Goal: Task Accomplishment & Management: Complete application form

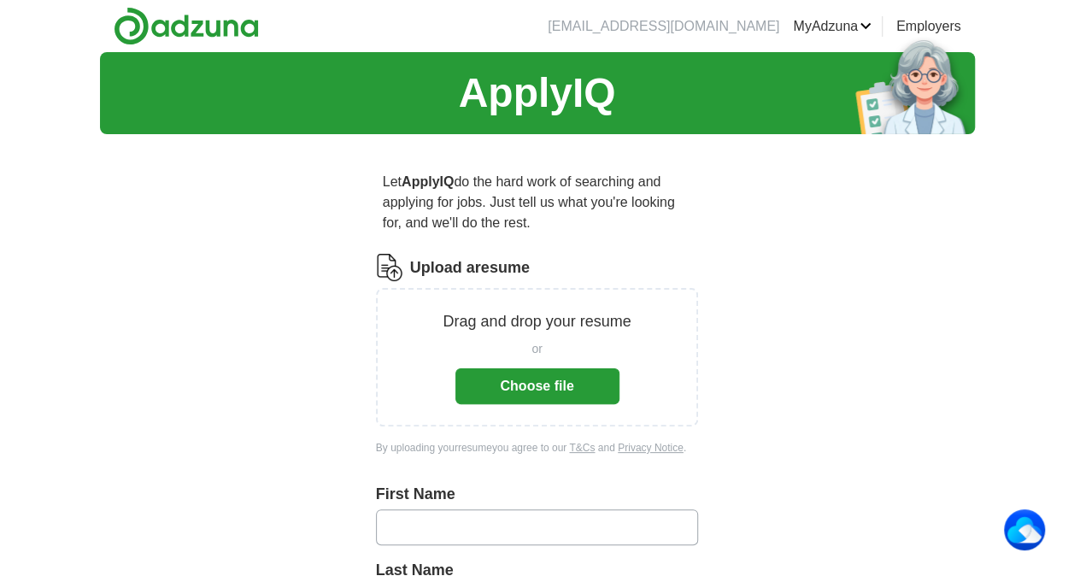
click at [530, 378] on button "Choose file" at bounding box center [537, 386] width 164 height 36
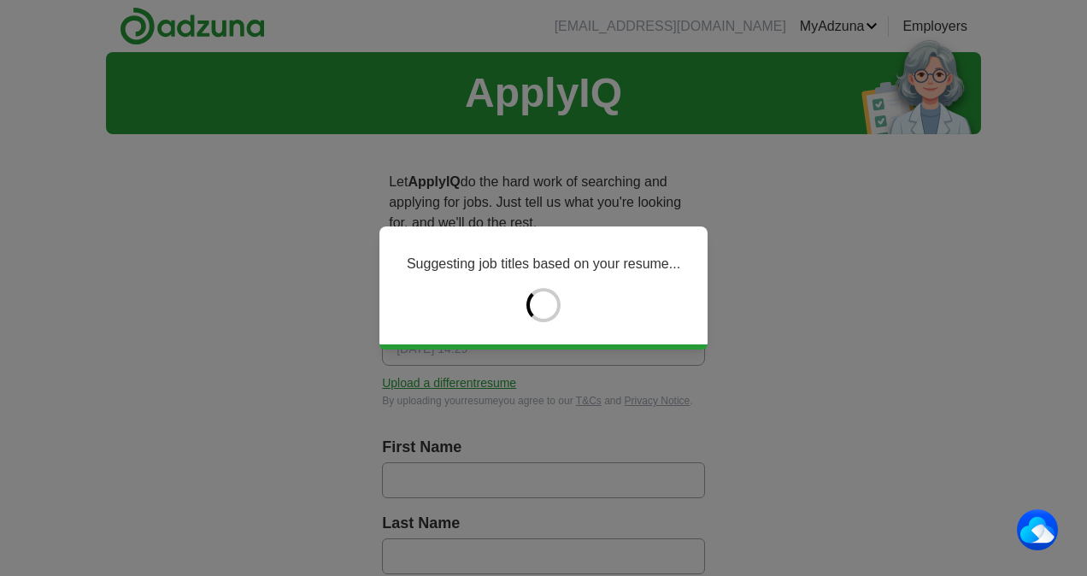
type input "*****"
type input "******"
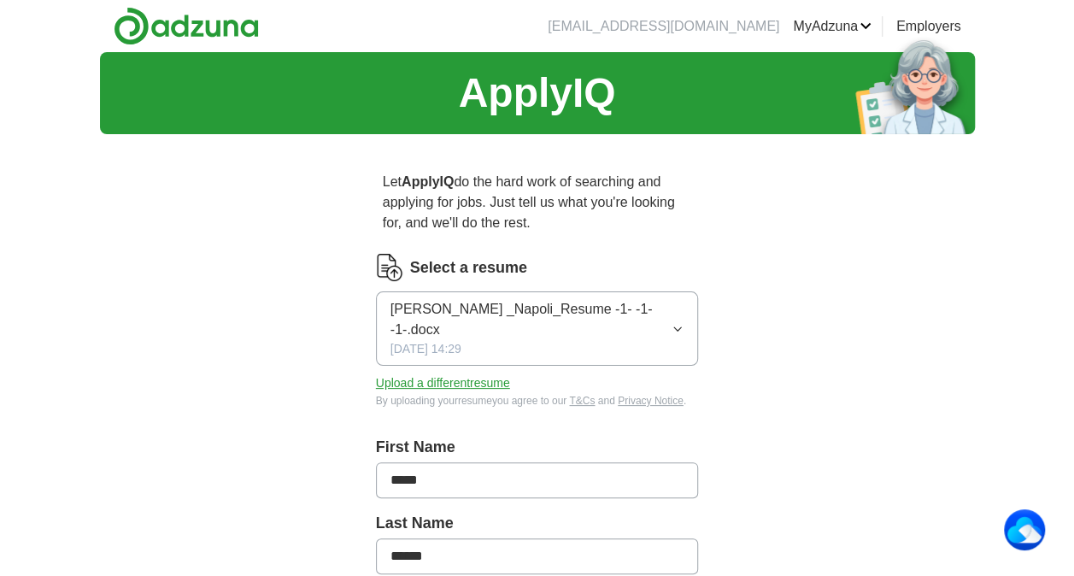
click at [472, 307] on span "[PERSON_NAME] _Napoli_Resume -1- -1- -1-.docx" at bounding box center [530, 319] width 281 height 41
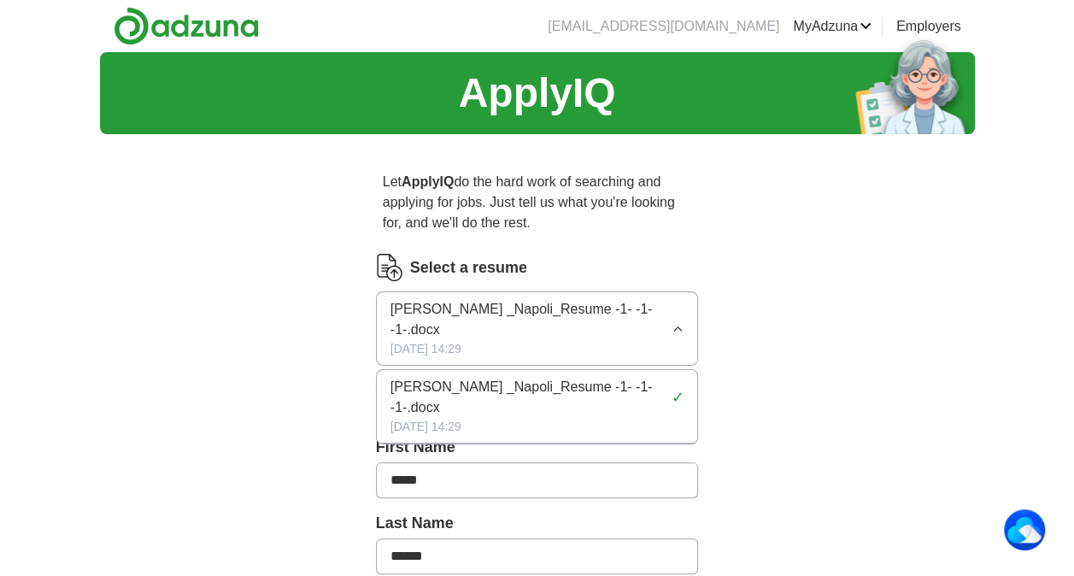
click at [487, 377] on span "[PERSON_NAME] _Napoli_Resume -1- -1- -1-.docx" at bounding box center [527, 397] width 274 height 41
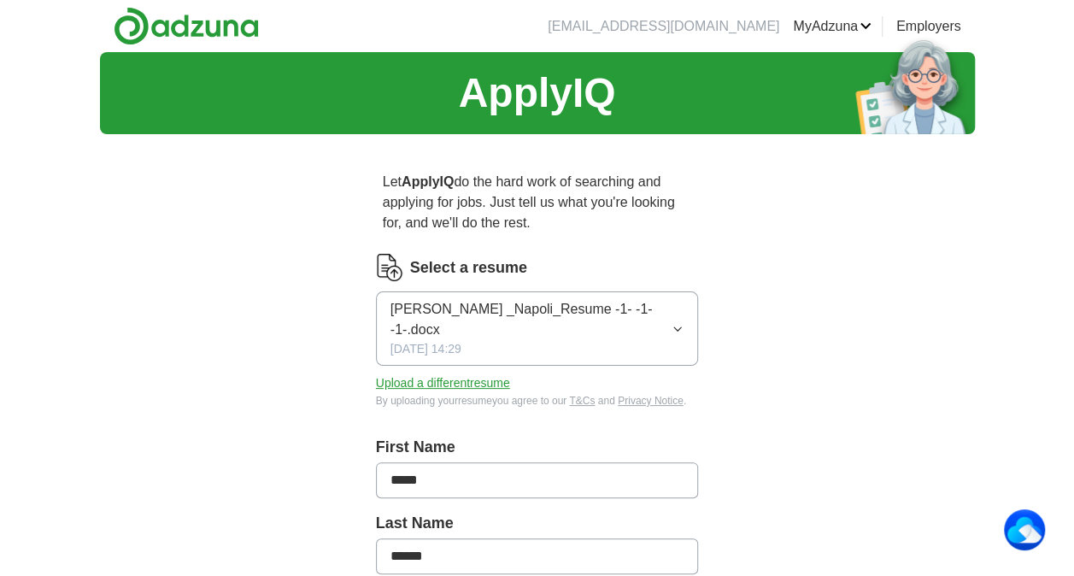
click at [487, 374] on button "Upload a different resume" at bounding box center [443, 383] width 134 height 18
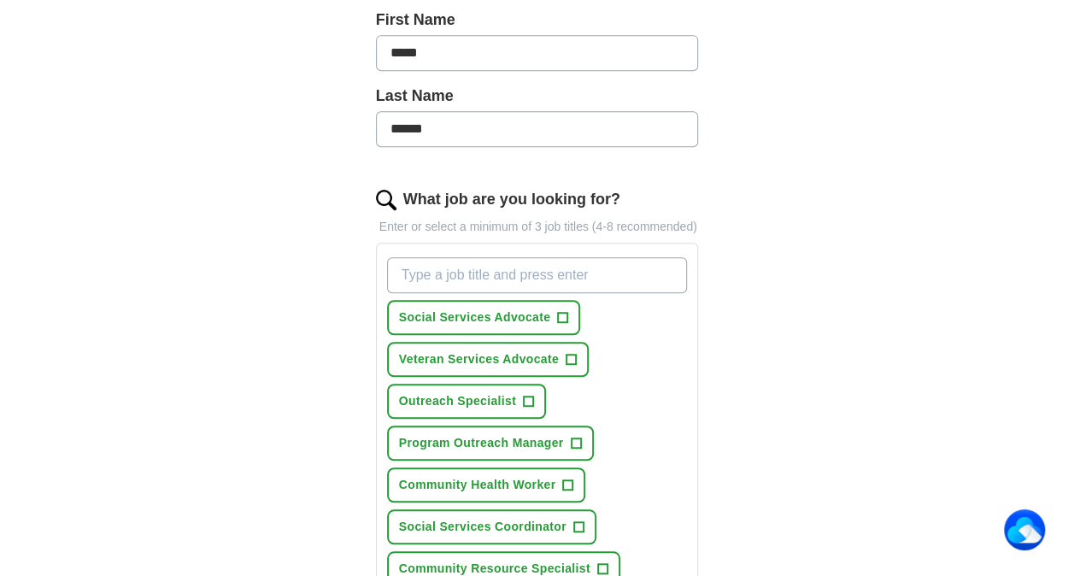
scroll to position [513, 0]
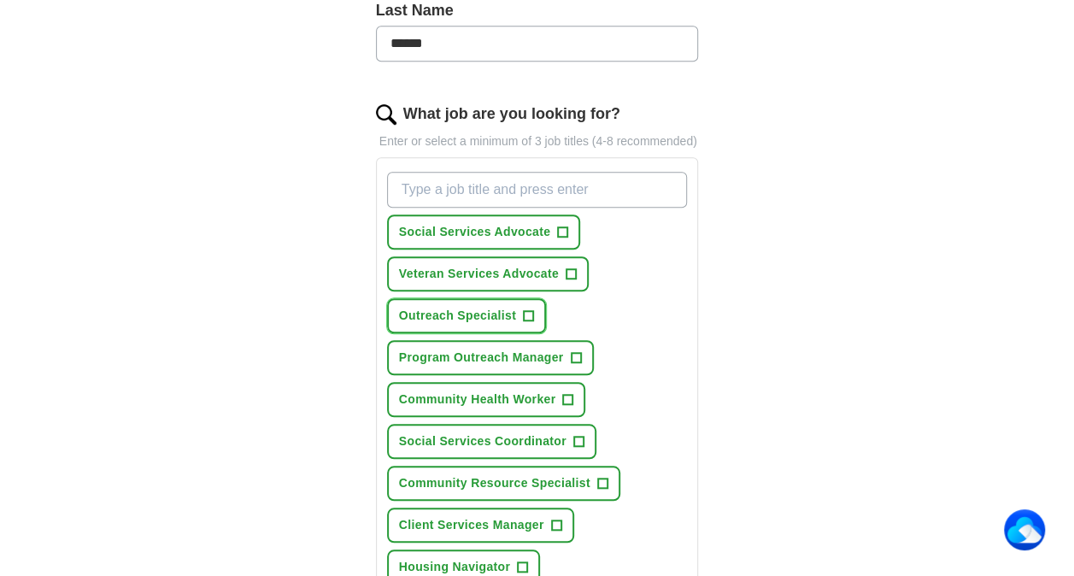
click at [528, 309] on span "+" at bounding box center [529, 316] width 10 height 14
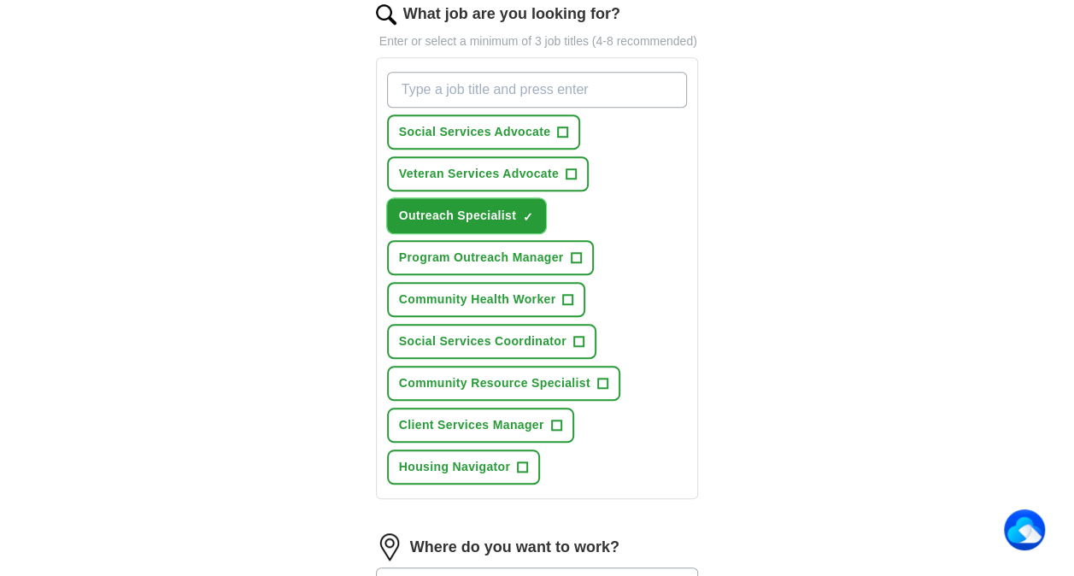
scroll to position [683, 0]
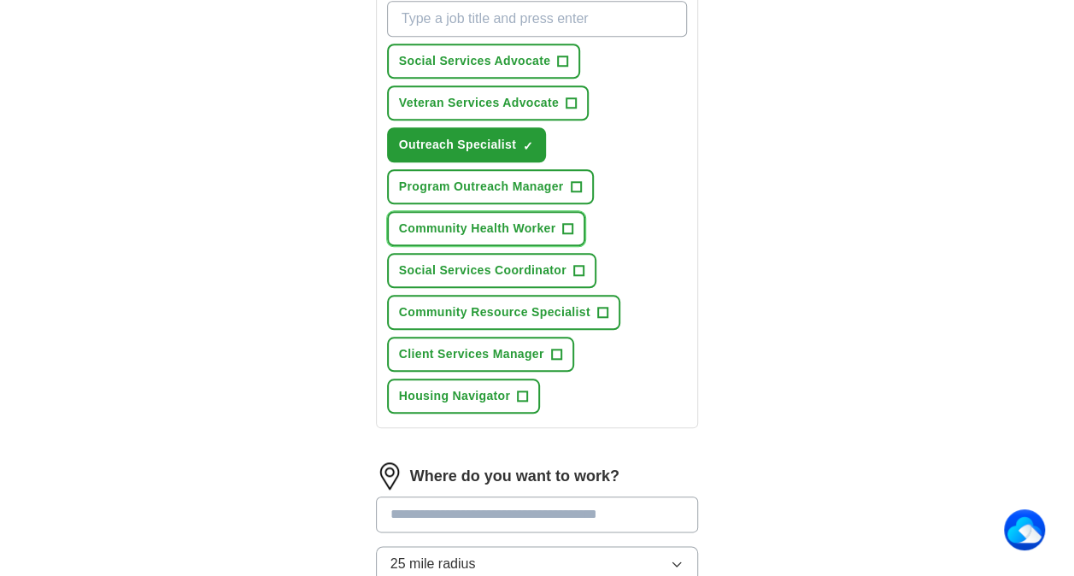
click at [534, 220] on span "Community Health Worker" at bounding box center [477, 229] width 157 height 18
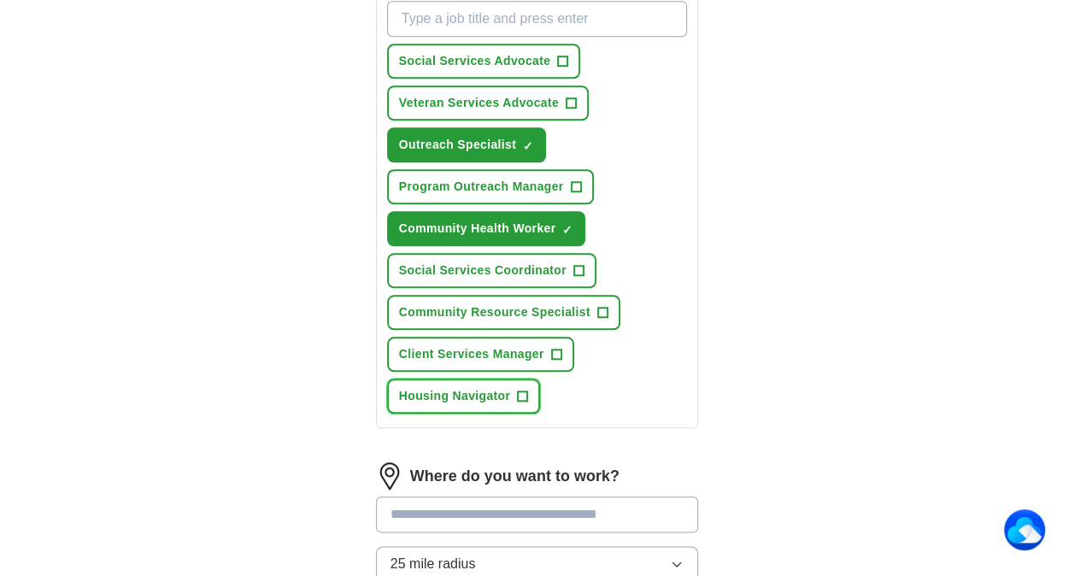
click at [489, 387] on span "Housing Navigator" at bounding box center [454, 396] width 111 height 18
click at [491, 345] on span "Client Services Manager" at bounding box center [471, 354] width 145 height 18
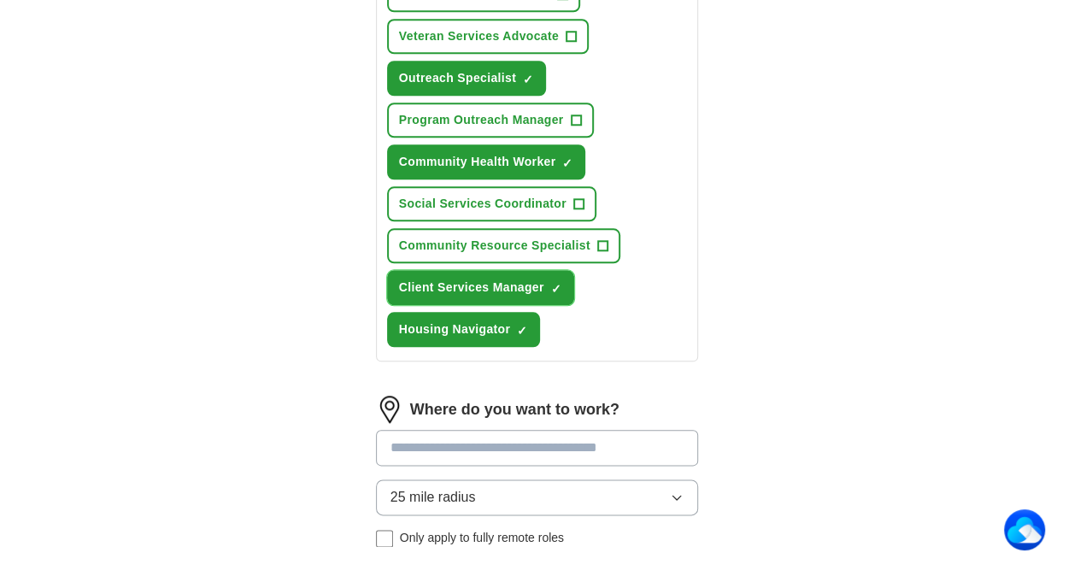
scroll to position [854, 0]
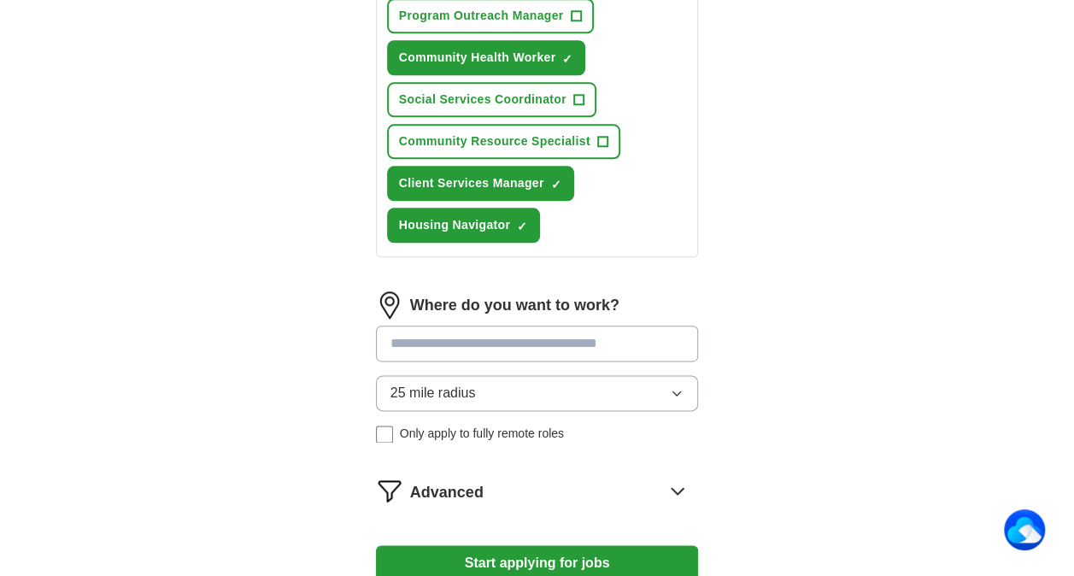
click at [494, 325] on input at bounding box center [537, 343] width 323 height 36
type input "**"
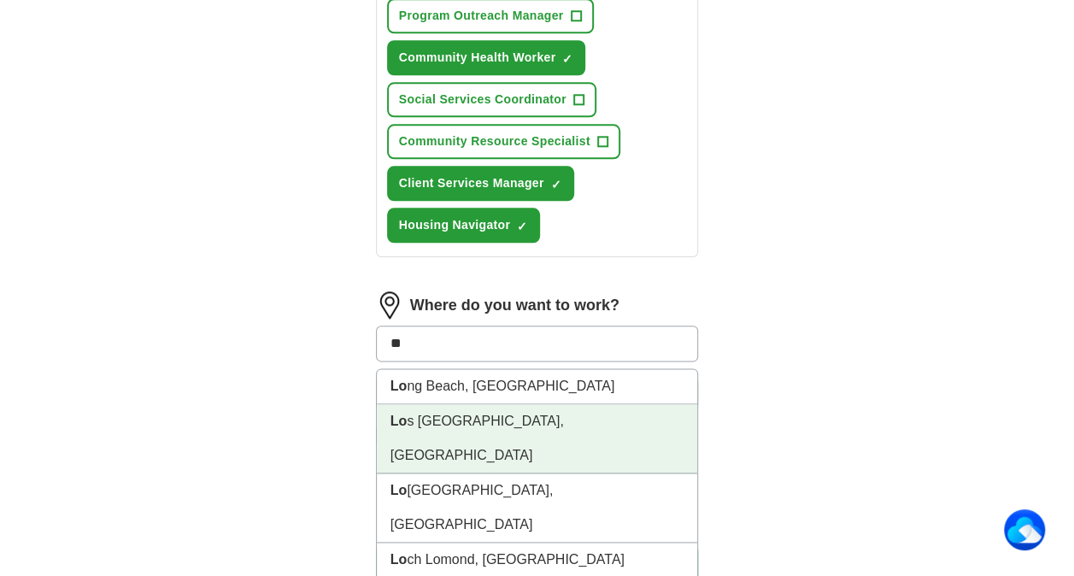
click at [449, 404] on li "Lo [GEOGRAPHIC_DATA], [GEOGRAPHIC_DATA]" at bounding box center [537, 438] width 321 height 69
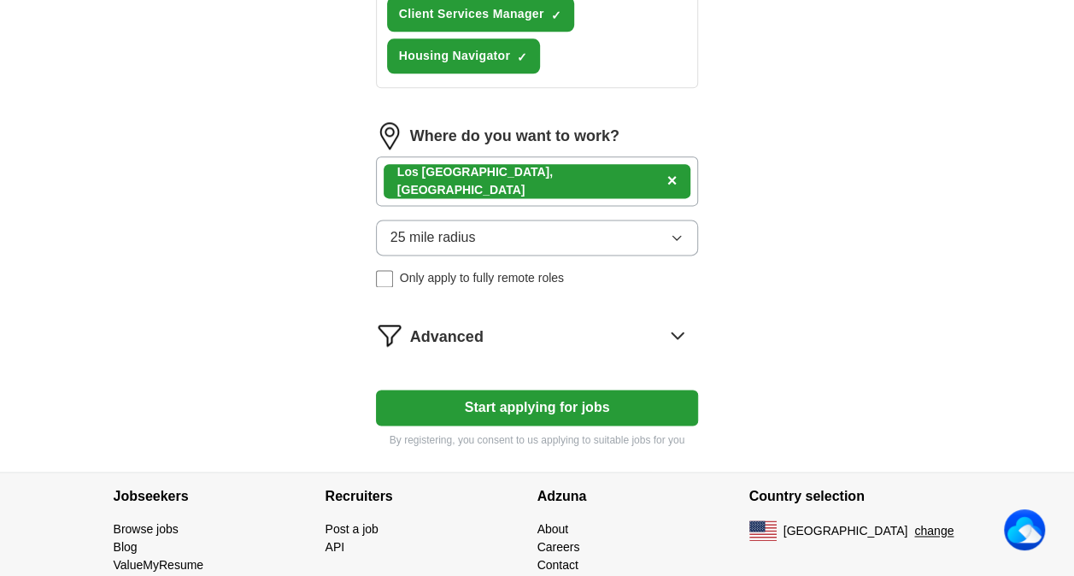
scroll to position [1025, 0]
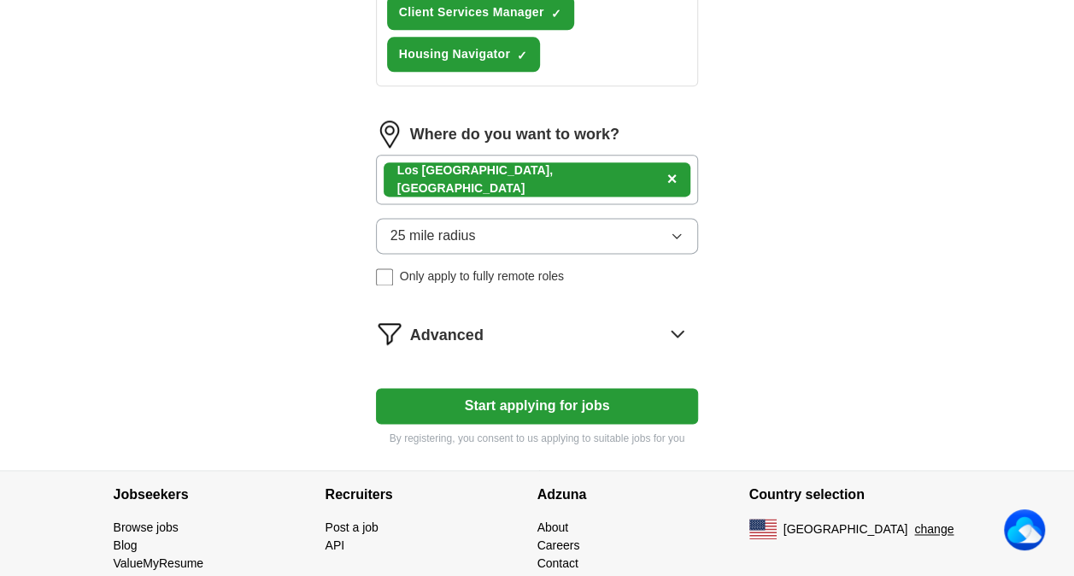
click at [533, 388] on button "Start applying for jobs" at bounding box center [537, 406] width 323 height 36
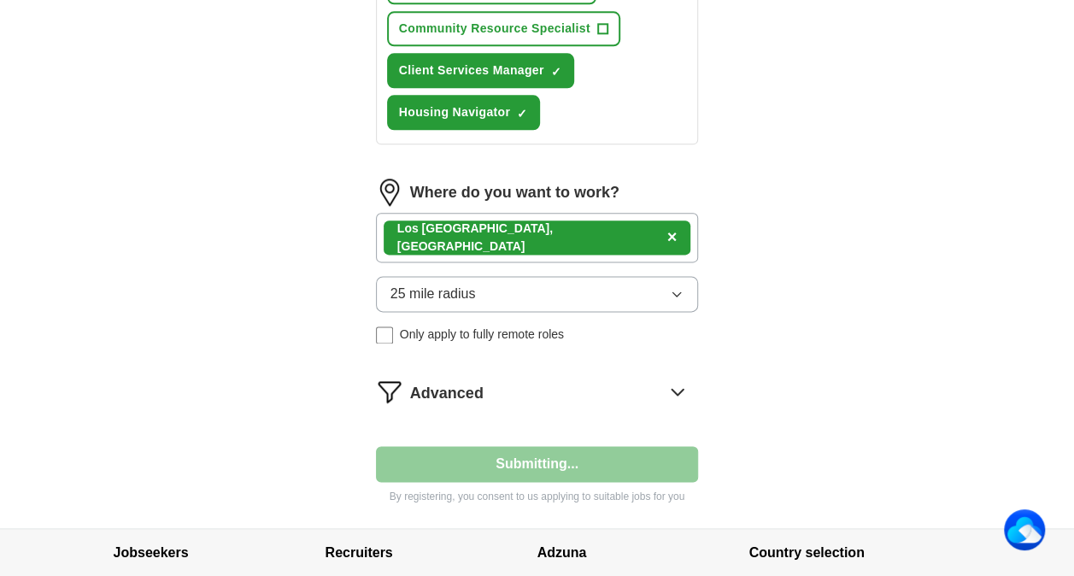
select select "**"
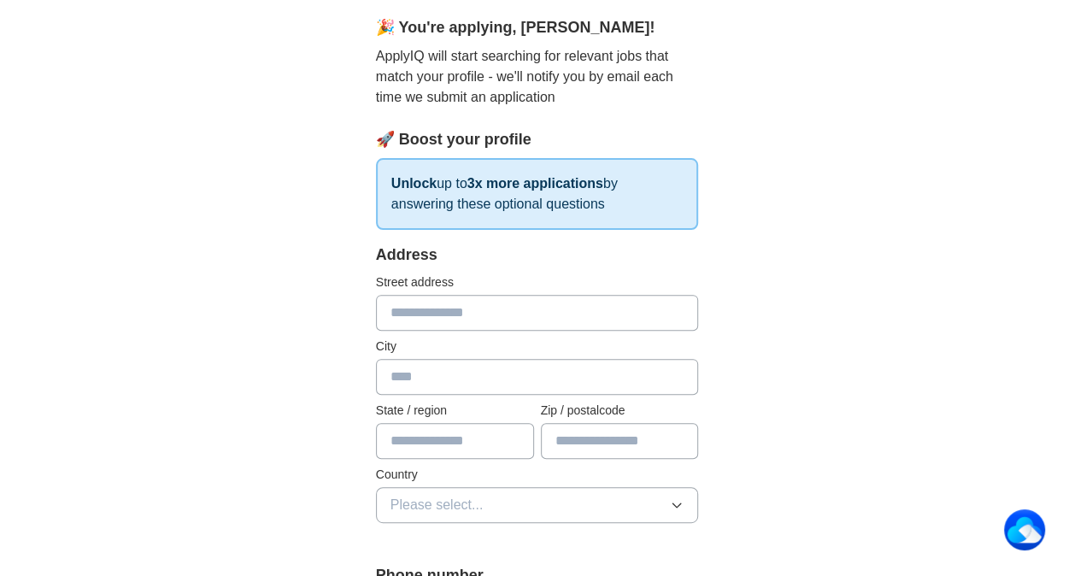
scroll to position [171, 0]
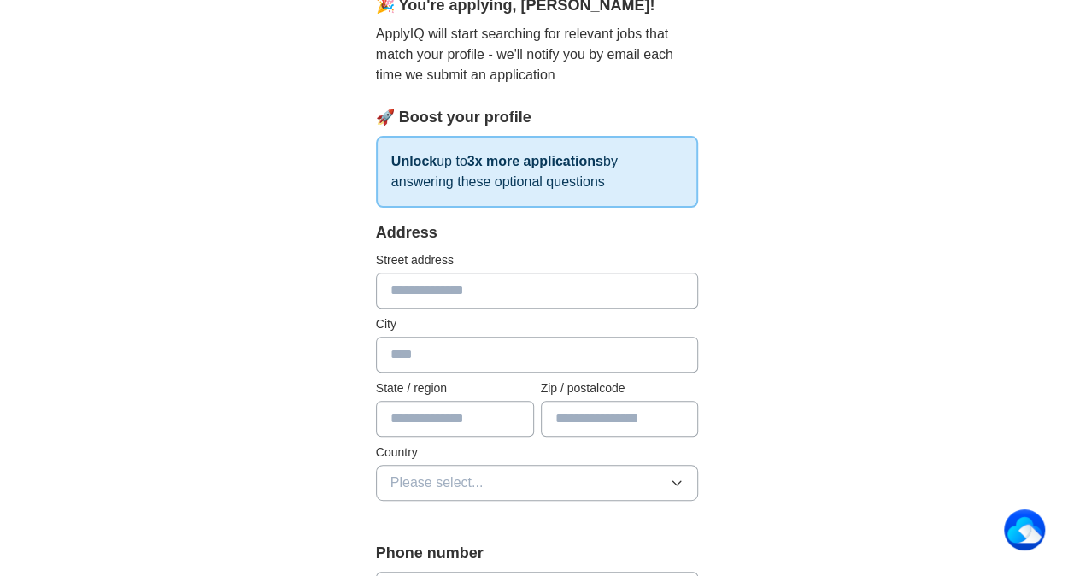
click at [507, 288] on input "text" at bounding box center [537, 290] width 323 height 36
type input "**********"
type input "**"
type input "*****"
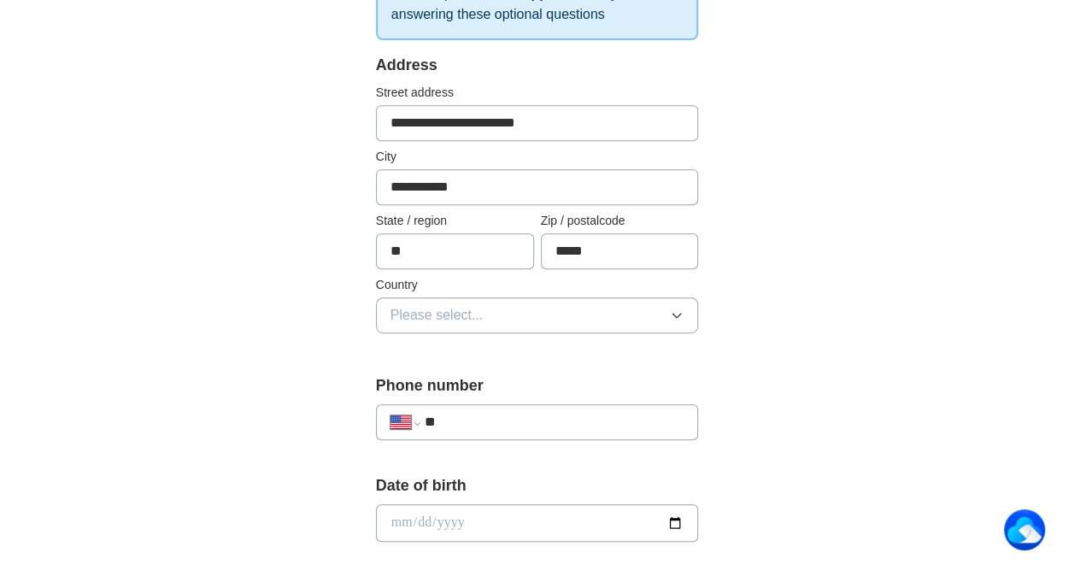
scroll to position [342, 0]
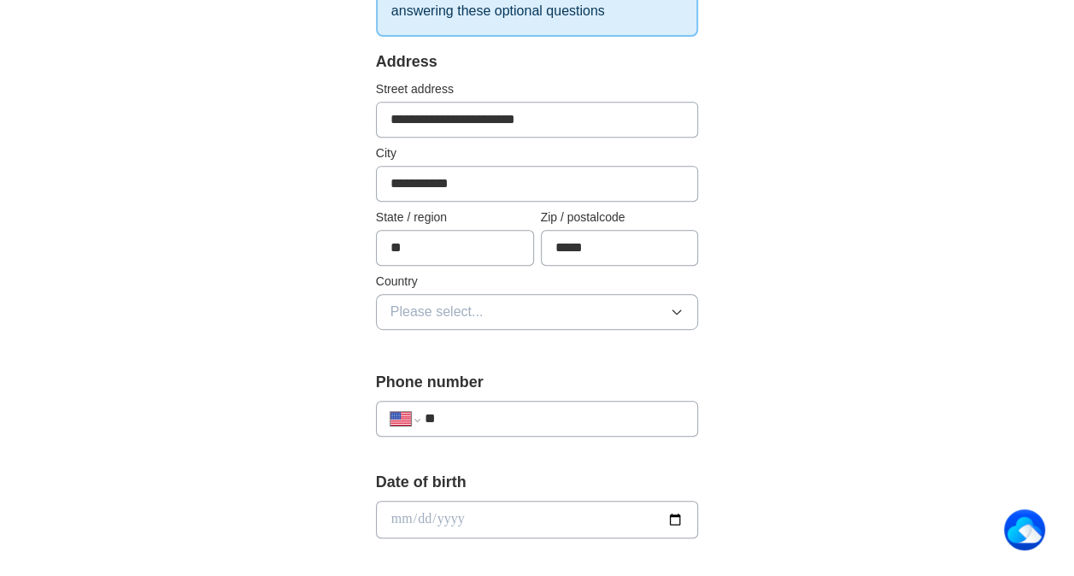
click at [678, 311] on icon "button" at bounding box center [677, 312] width 14 height 14
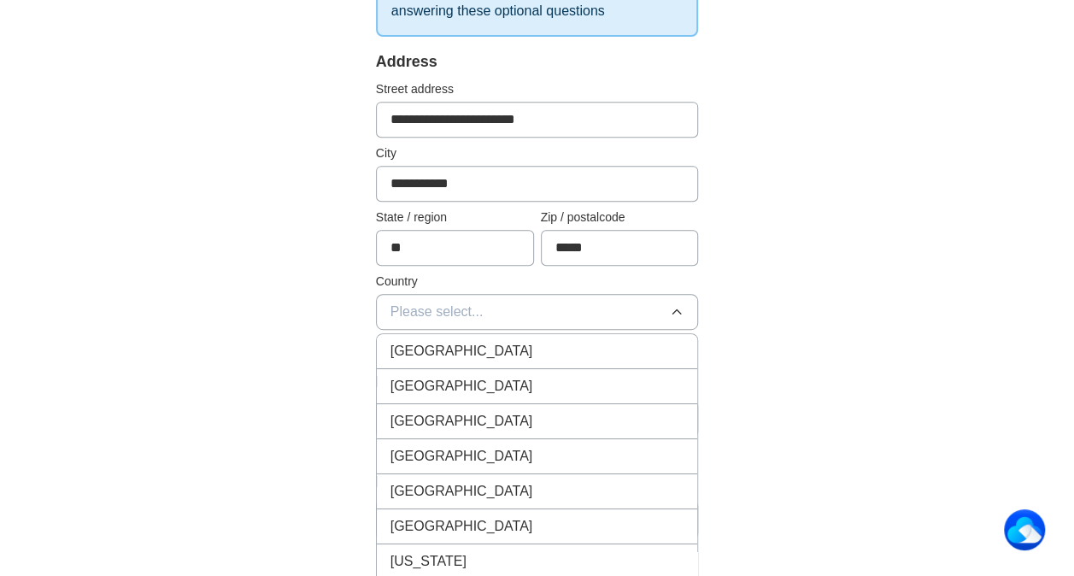
click at [632, 376] on div "[GEOGRAPHIC_DATA]" at bounding box center [537, 386] width 294 height 21
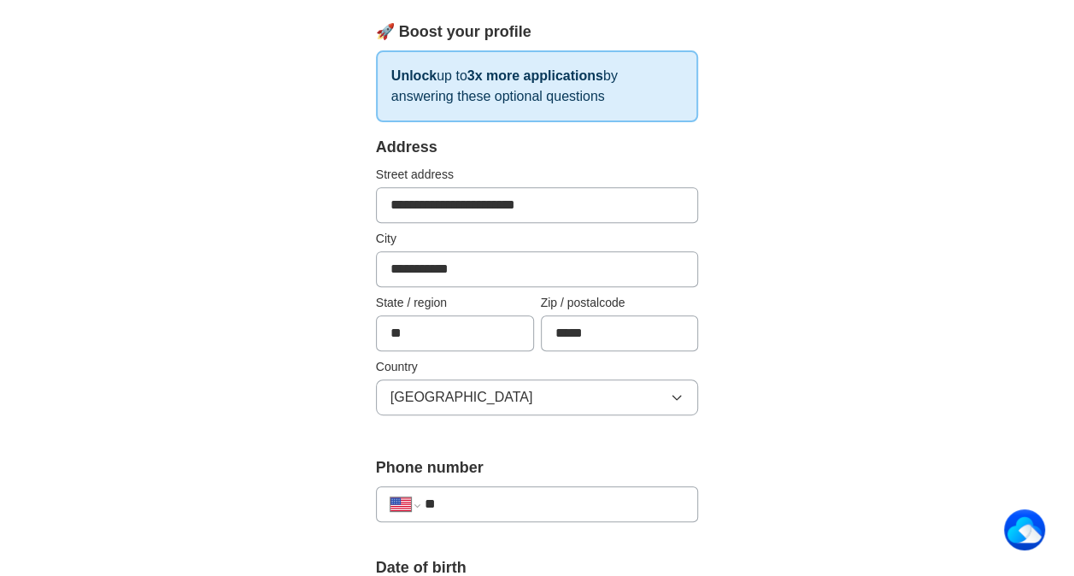
scroll to position [427, 0]
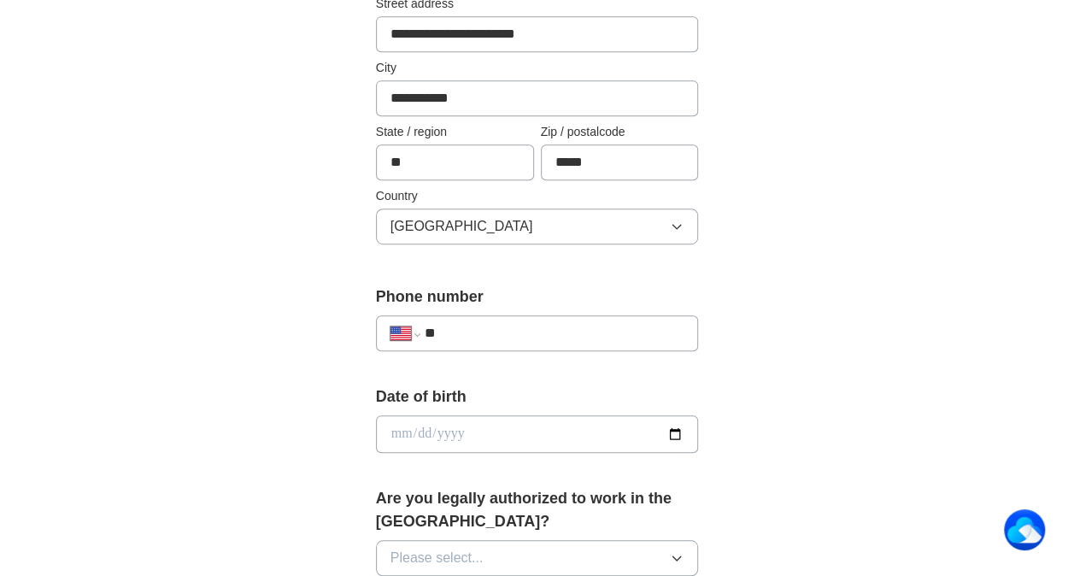
click at [509, 332] on input "**" at bounding box center [555, 333] width 260 height 21
type input "**********"
click at [569, 425] on input "date" at bounding box center [537, 434] width 323 height 38
type input "**********"
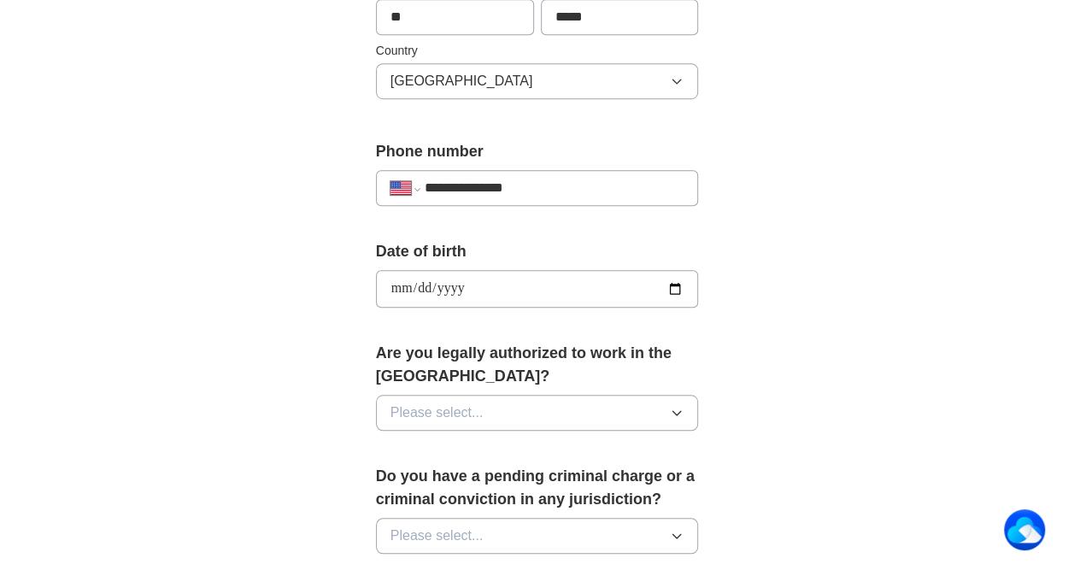
scroll to position [598, 0]
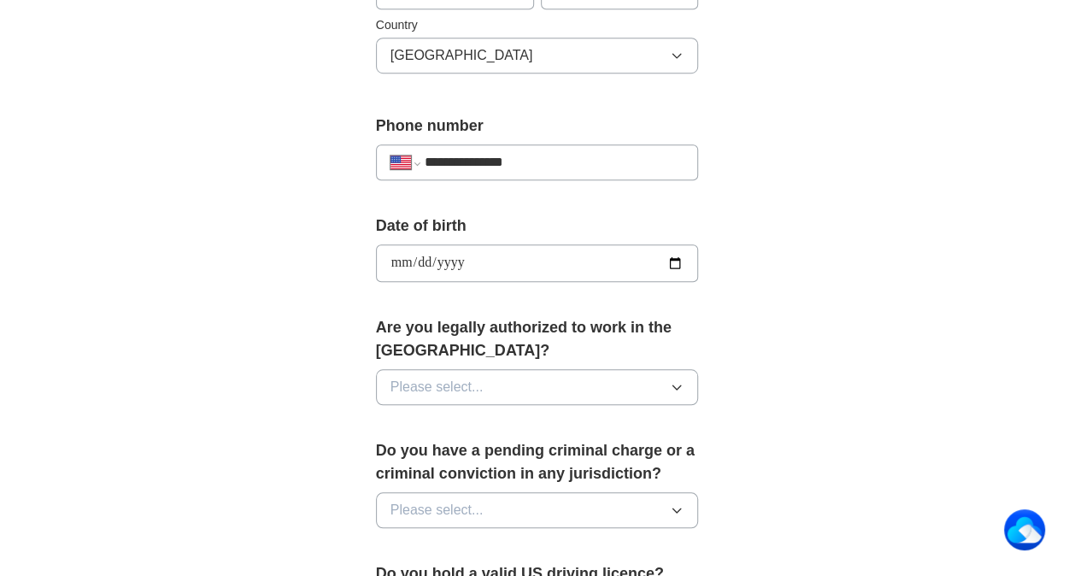
click at [677, 383] on icon "button" at bounding box center [677, 387] width 14 height 14
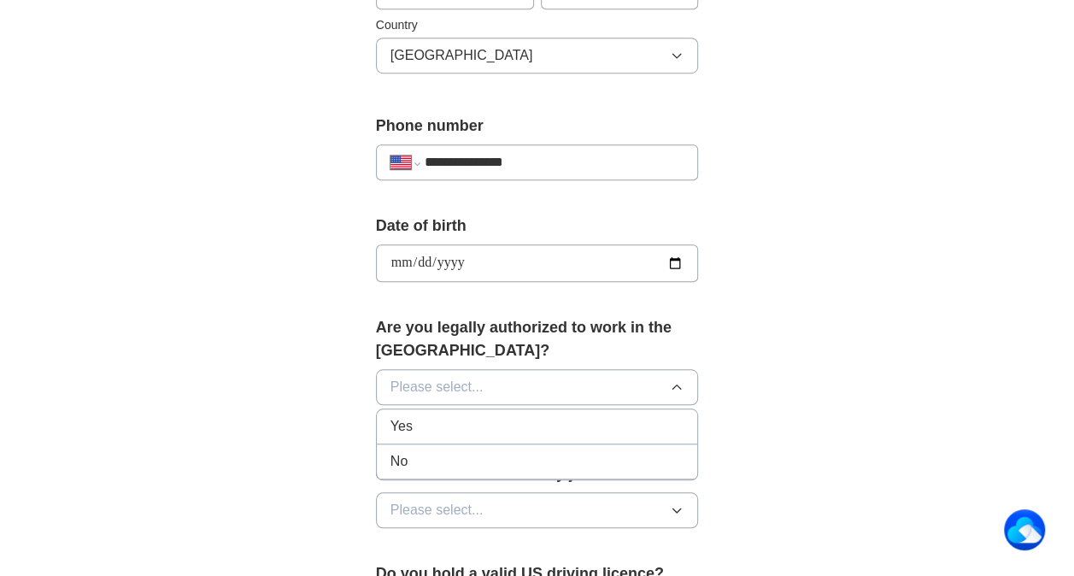
click at [647, 420] on div "Yes" at bounding box center [537, 426] width 294 height 21
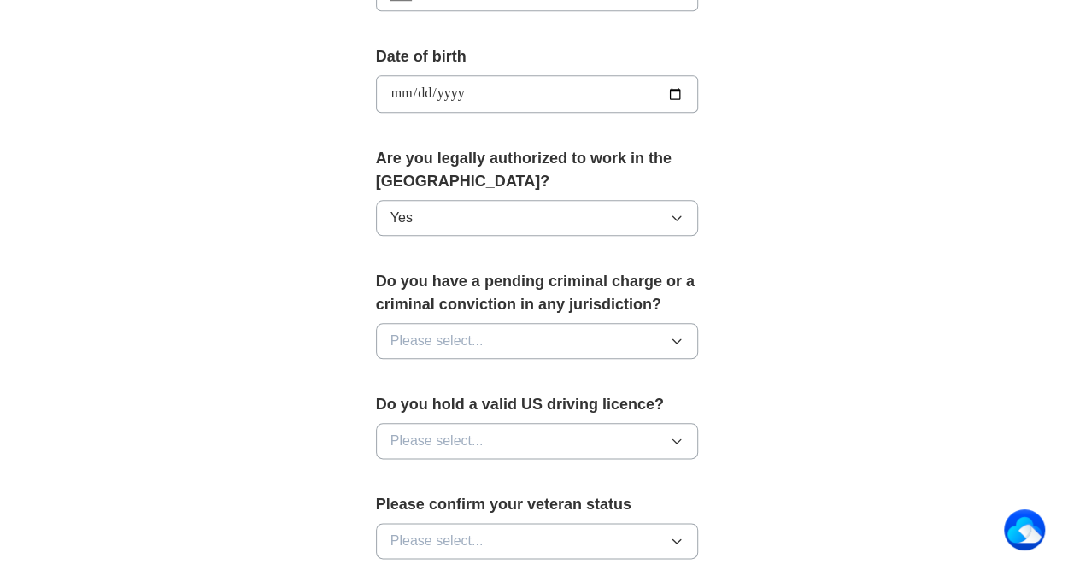
scroll to position [769, 0]
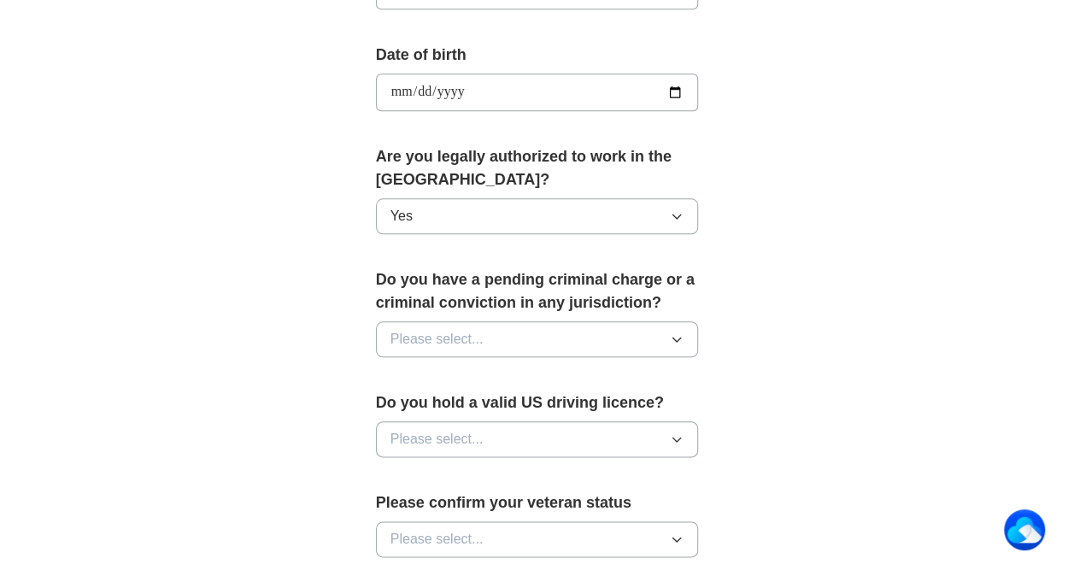
click at [677, 335] on icon "button" at bounding box center [677, 339] width 14 height 14
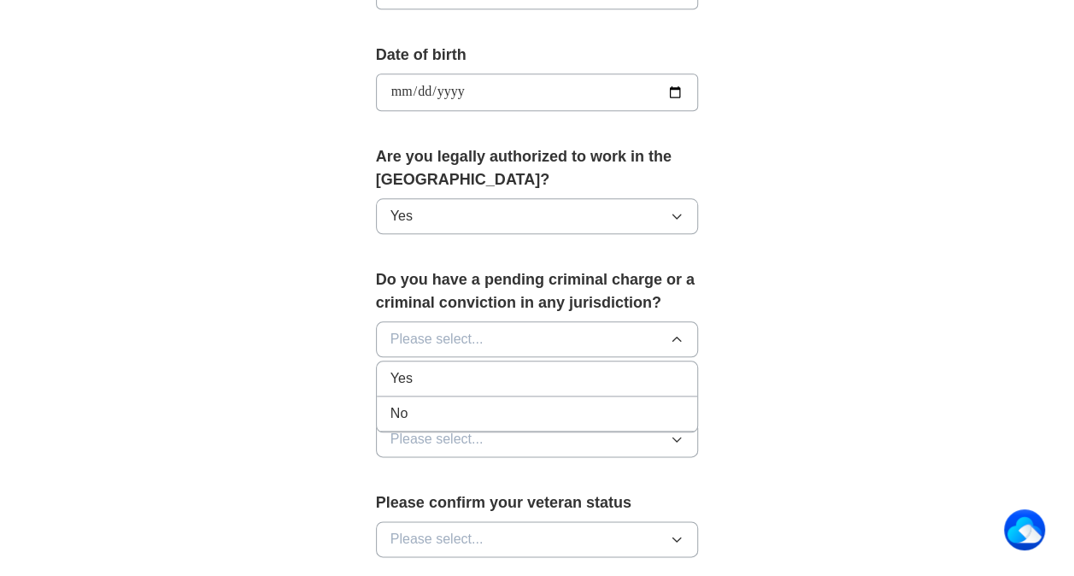
click at [668, 413] on div "No" at bounding box center [537, 413] width 294 height 21
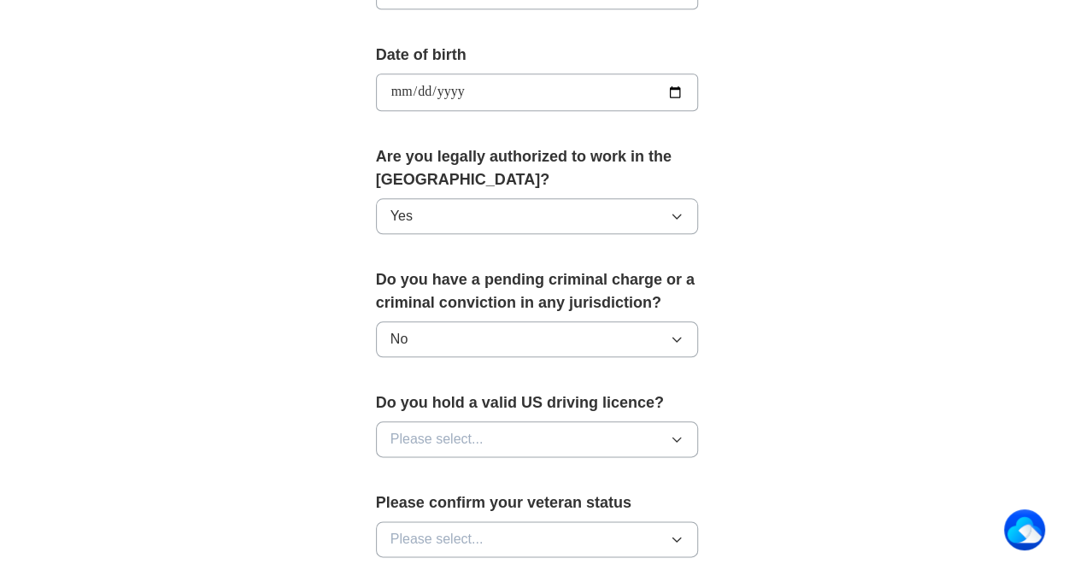
scroll to position [940, 0]
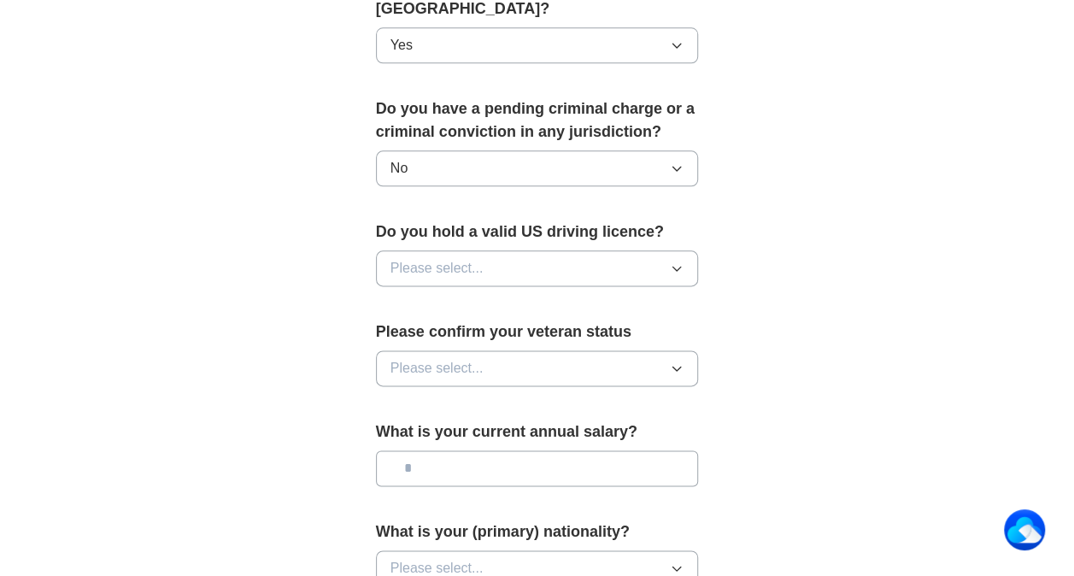
click at [680, 267] on icon "button" at bounding box center [677, 269] width 8 height 4
click at [636, 298] on div "Yes" at bounding box center [537, 307] width 294 height 21
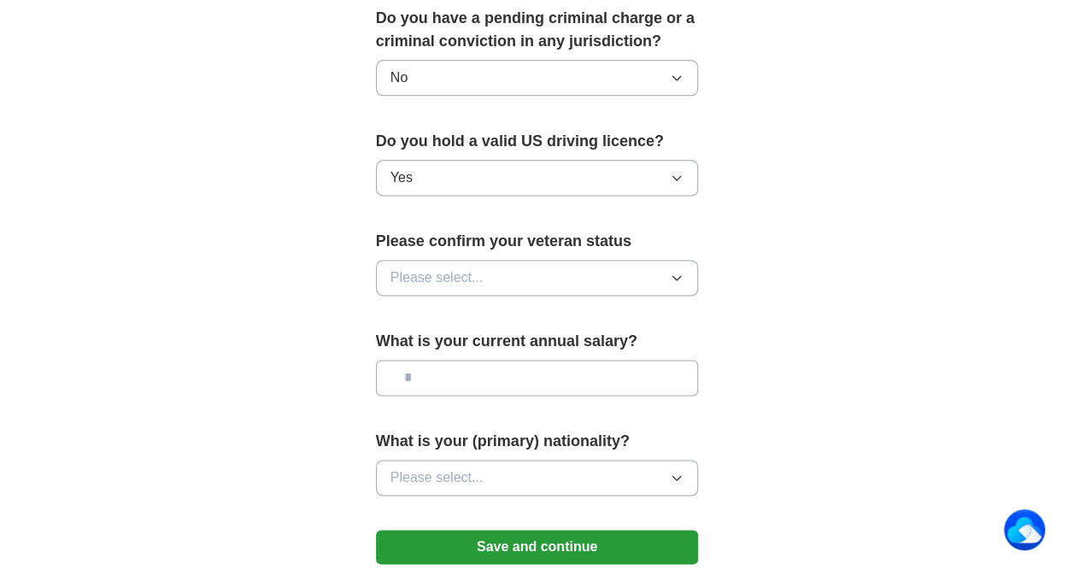
scroll to position [1110, 0]
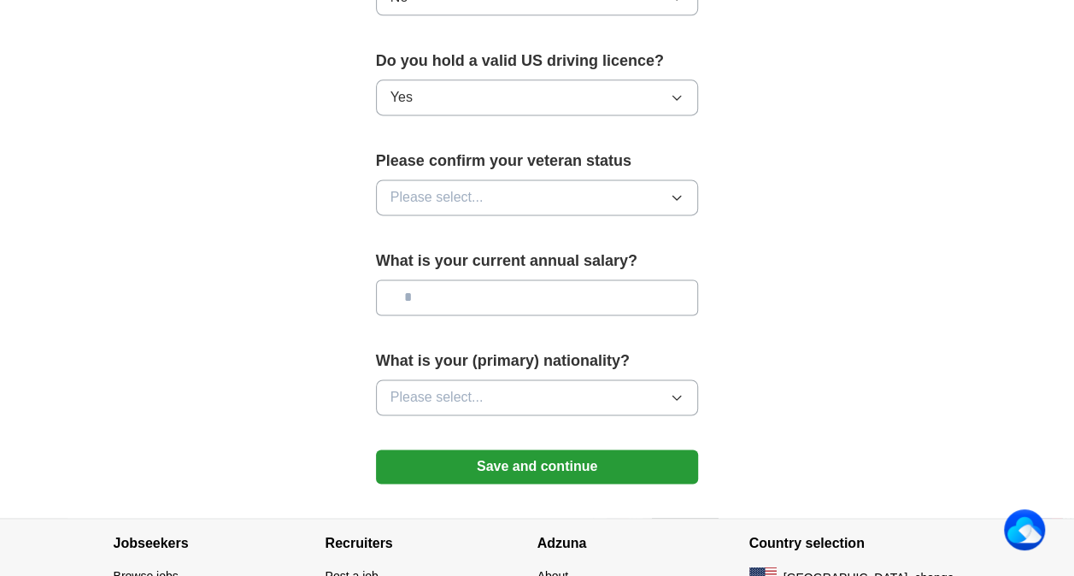
click at [671, 191] on icon "button" at bounding box center [677, 197] width 14 height 14
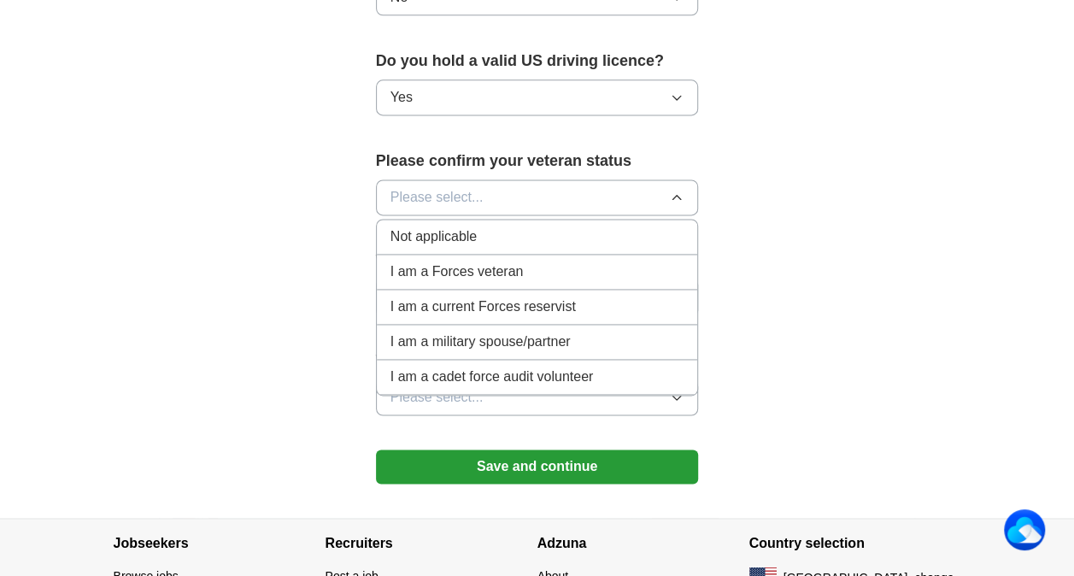
click at [636, 226] on div "Not applicable" at bounding box center [537, 236] width 294 height 21
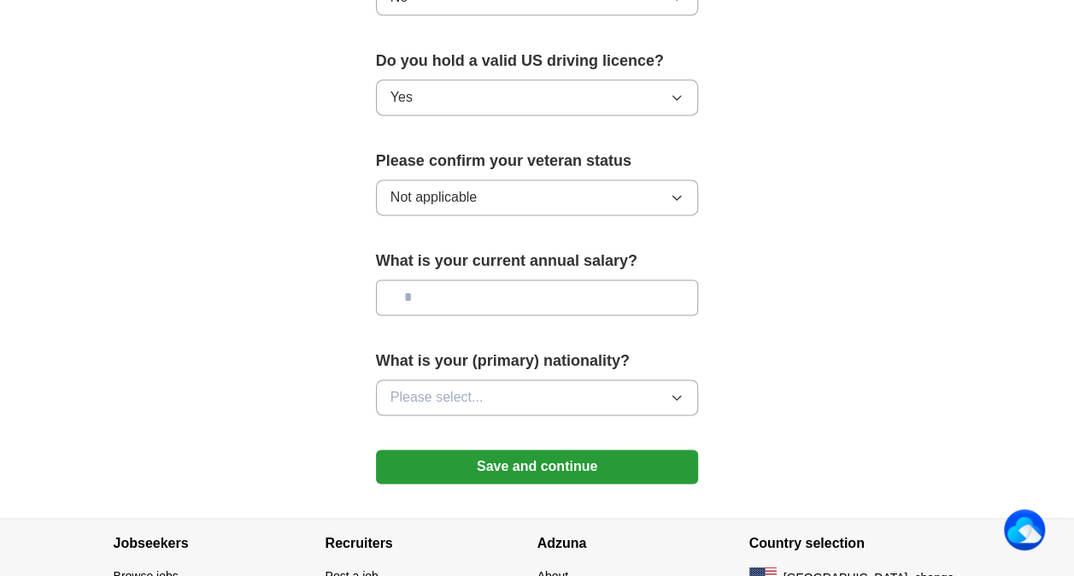
click at [589, 292] on input "text" at bounding box center [537, 297] width 323 height 36
click at [677, 394] on icon "button" at bounding box center [677, 397] width 14 height 14
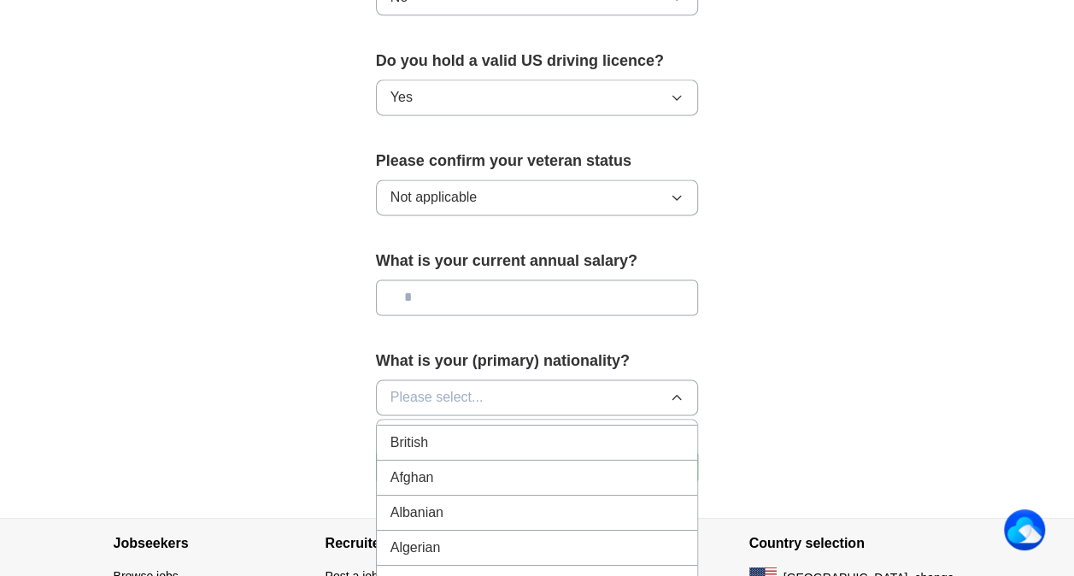
scroll to position [0, 0]
click at [565, 431] on div "American" at bounding box center [537, 436] width 294 height 21
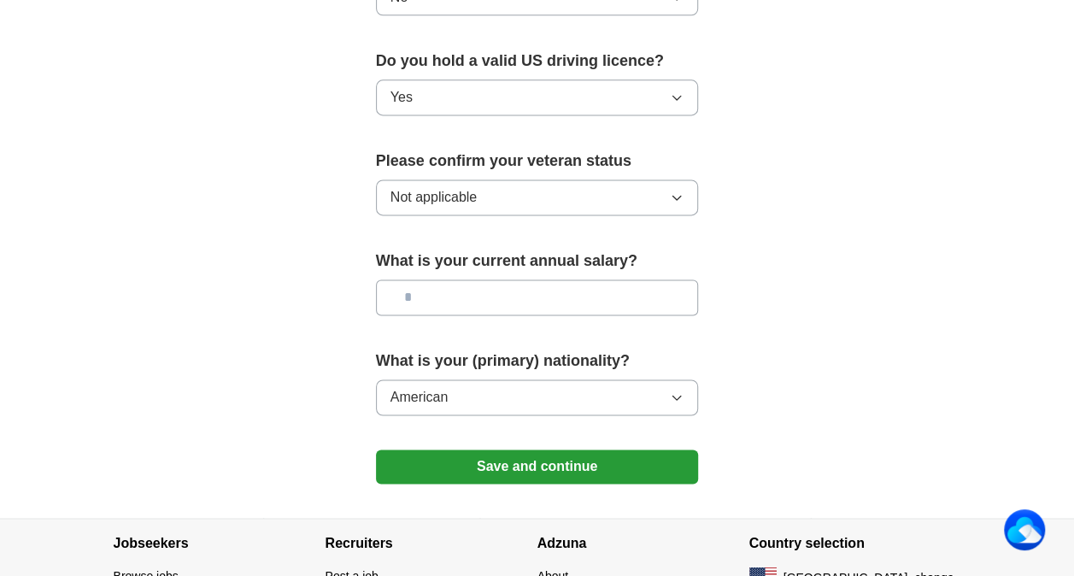
click at [532, 456] on button "Save and continue" at bounding box center [537, 466] width 323 height 34
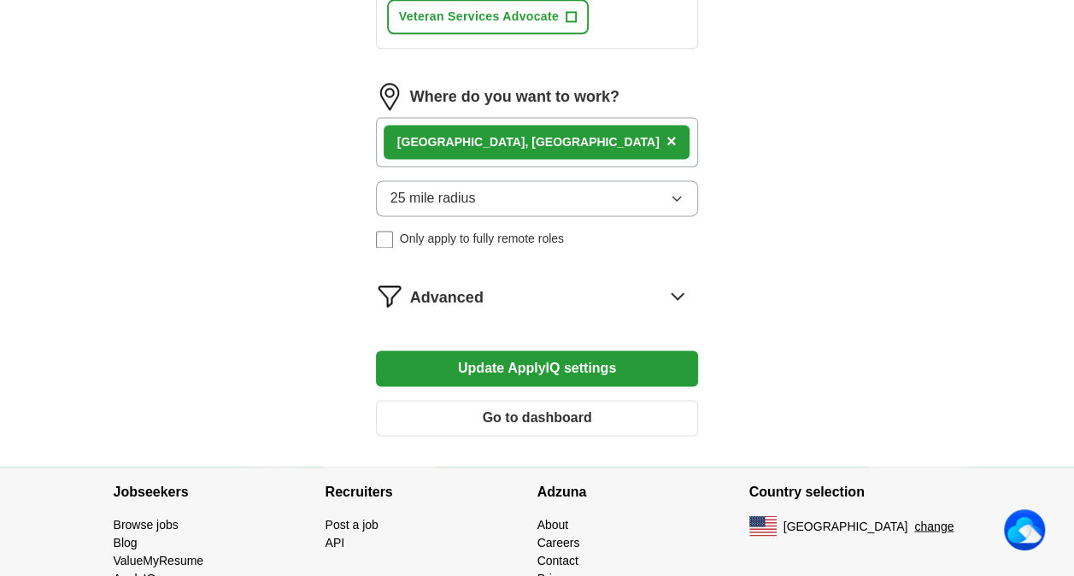
scroll to position [1160, 0]
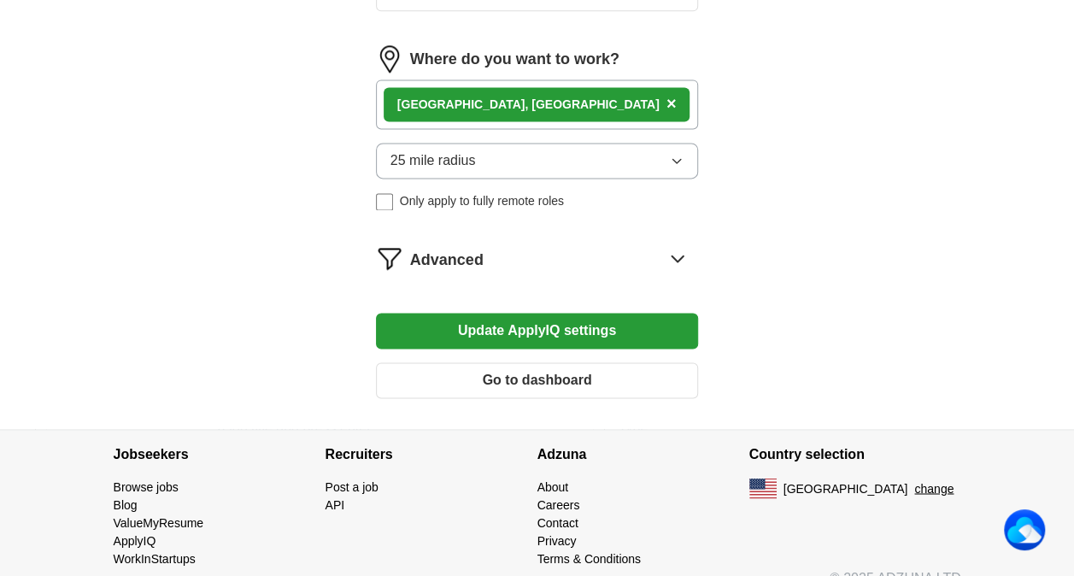
click at [677, 154] on icon "button" at bounding box center [677, 161] width 14 height 14
click at [650, 244] on div "Advanced" at bounding box center [554, 257] width 289 height 27
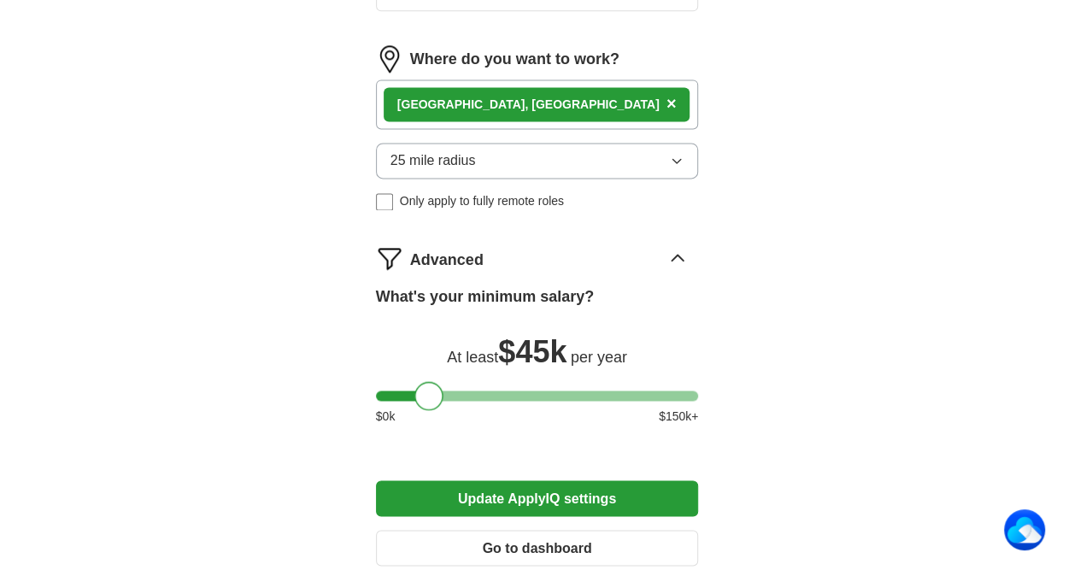
drag, startPoint x: 386, startPoint y: 369, endPoint x: 425, endPoint y: 384, distance: 41.9
click at [425, 384] on div at bounding box center [428, 395] width 29 height 29
click at [526, 480] on button "Update ApplyIQ settings" at bounding box center [537, 498] width 323 height 36
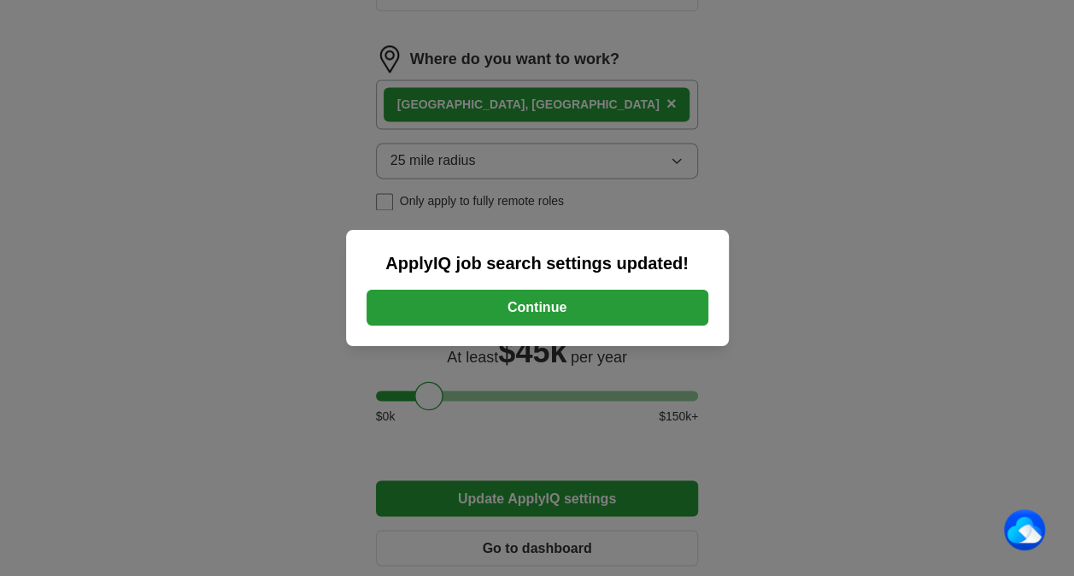
click at [542, 307] on button "Continue" at bounding box center [537, 308] width 342 height 36
